Goal: Check status: Check status

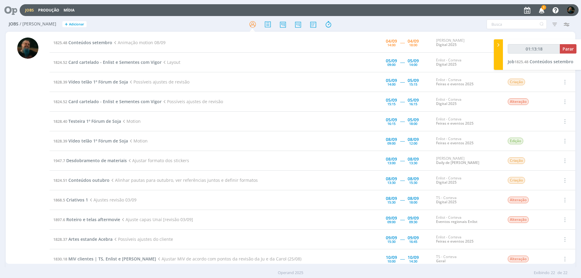
click at [542, 12] on icon "button" at bounding box center [541, 10] width 11 height 10
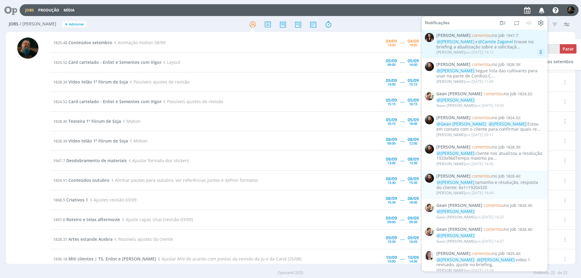
click at [524, 49] on div "[PERSON_NAME] em [DATE] 14:13" at bounding box center [490, 52] width 108 height 6
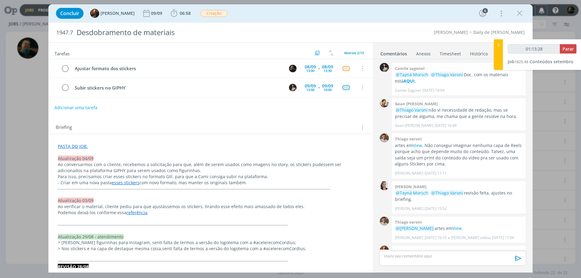
scroll to position [308, 0]
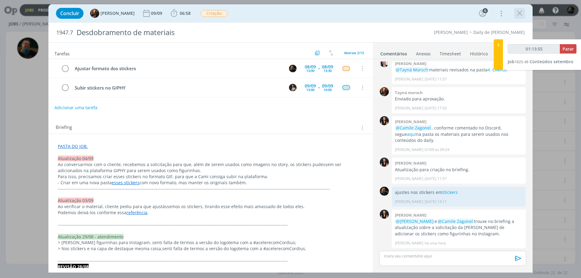
click at [520, 15] on icon "dialog" at bounding box center [519, 13] width 9 height 9
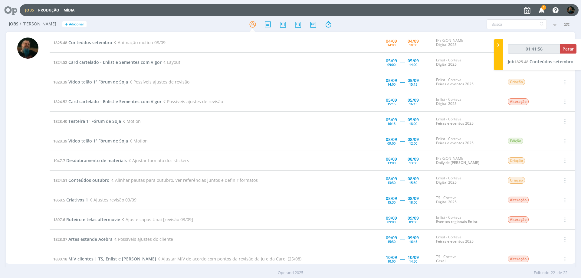
click at [541, 10] on icon "button" at bounding box center [541, 10] width 11 height 10
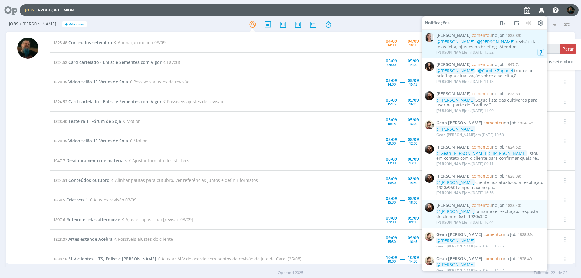
click at [522, 50] on div "[PERSON_NAME] em [DATE] 15:32" at bounding box center [490, 52] width 108 height 6
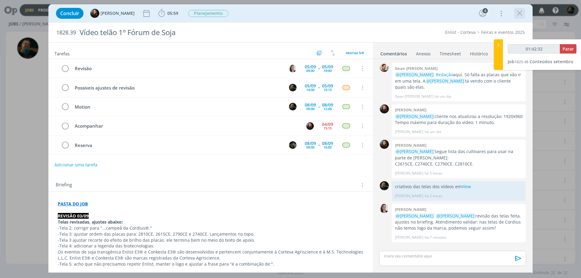
click at [517, 11] on icon "dialog" at bounding box center [519, 13] width 9 height 9
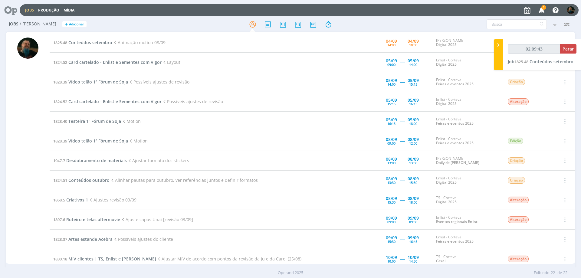
type input "02:10:43"
